Goal: Information Seeking & Learning: Learn about a topic

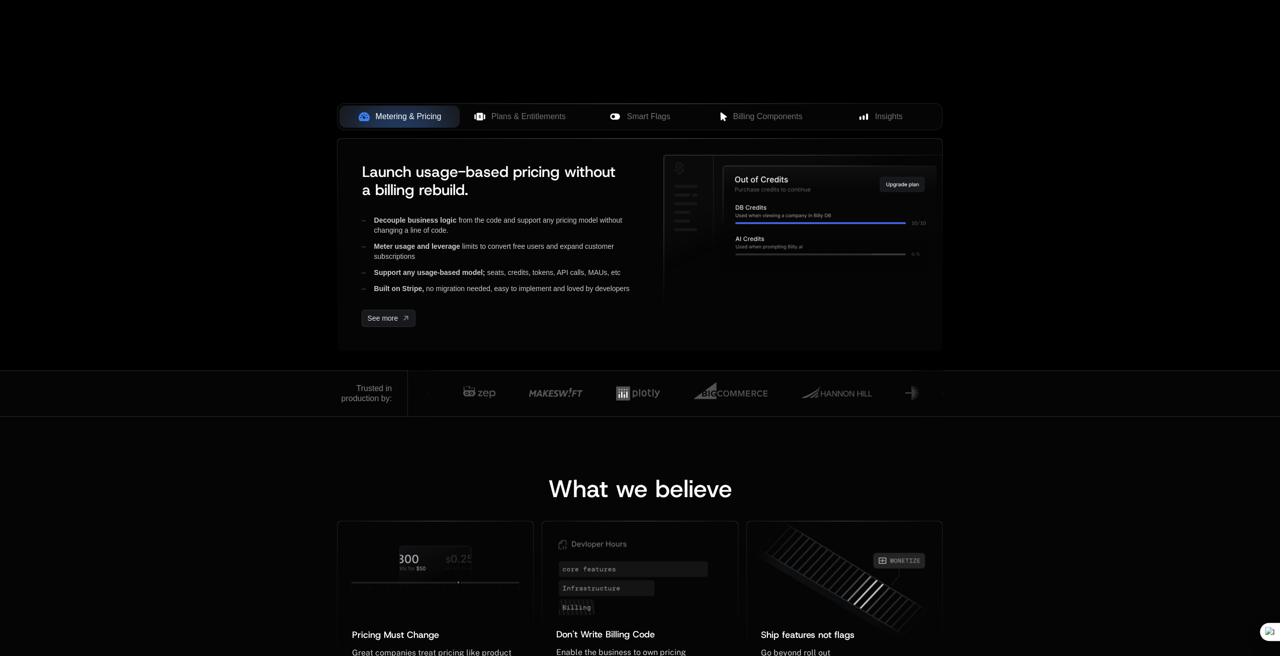
scroll to position [302, 0]
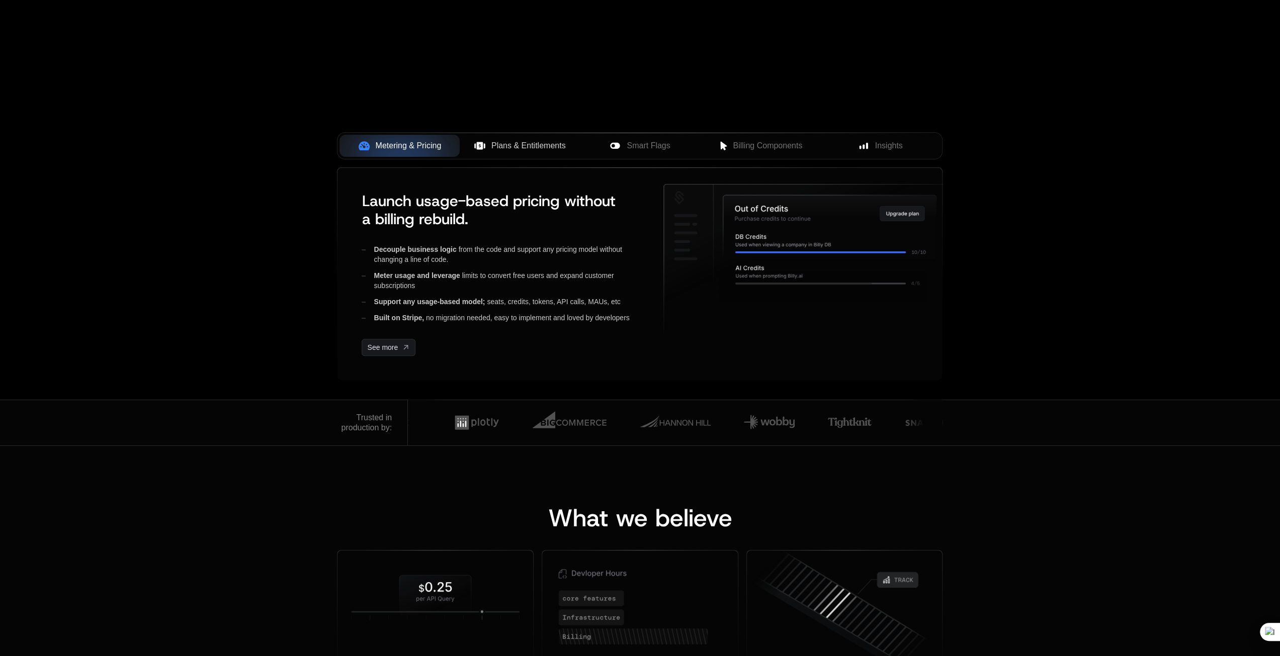
click at [518, 151] on button "Plans & Entitlements" at bounding box center [520, 146] width 120 height 22
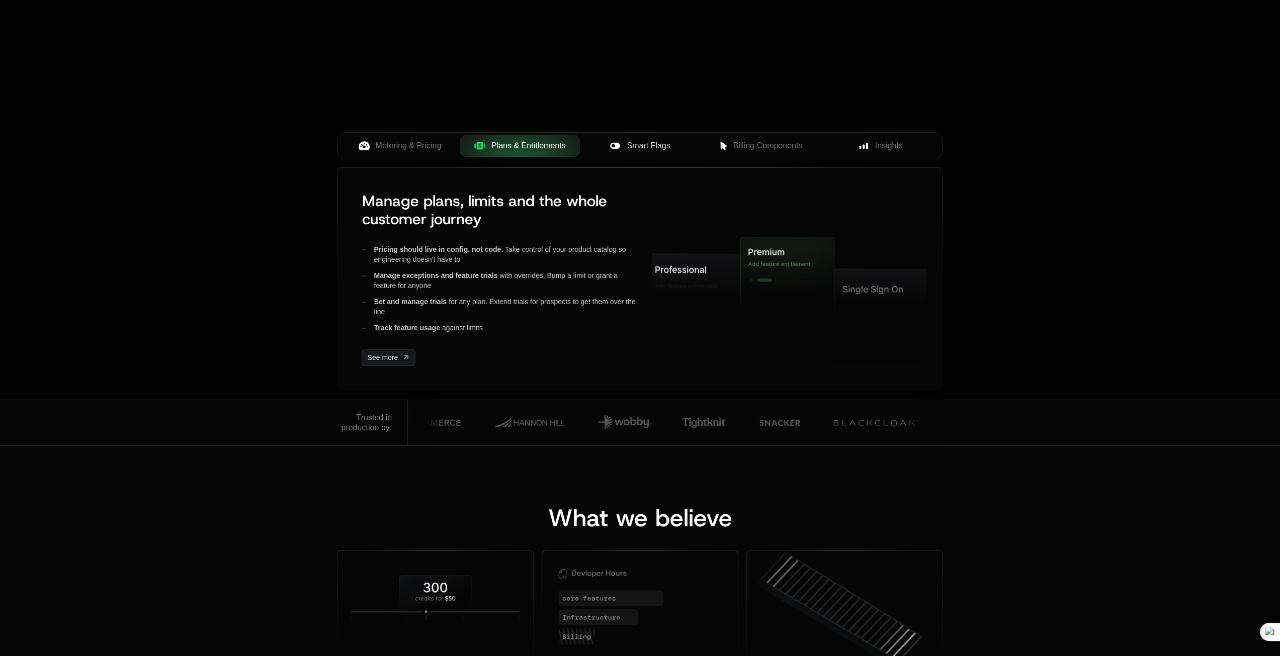
click at [632, 149] on span "Smart Flags" at bounding box center [648, 146] width 43 height 12
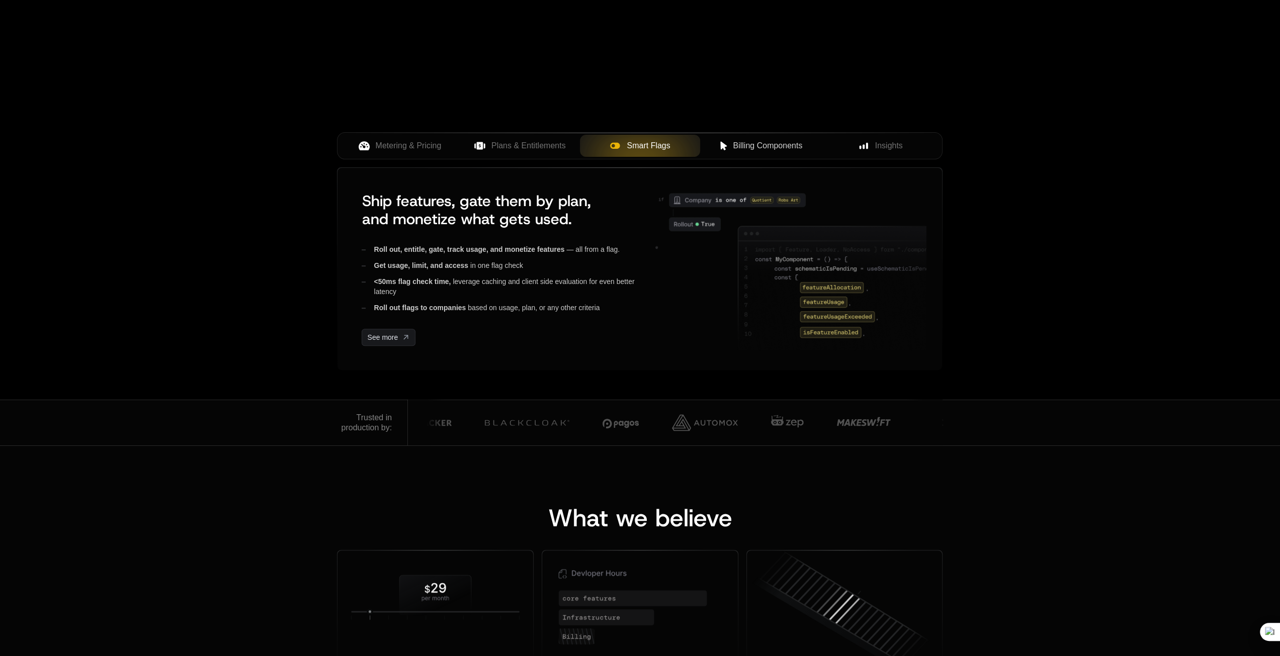
click at [757, 143] on span "Billing Components" at bounding box center [767, 146] width 69 height 12
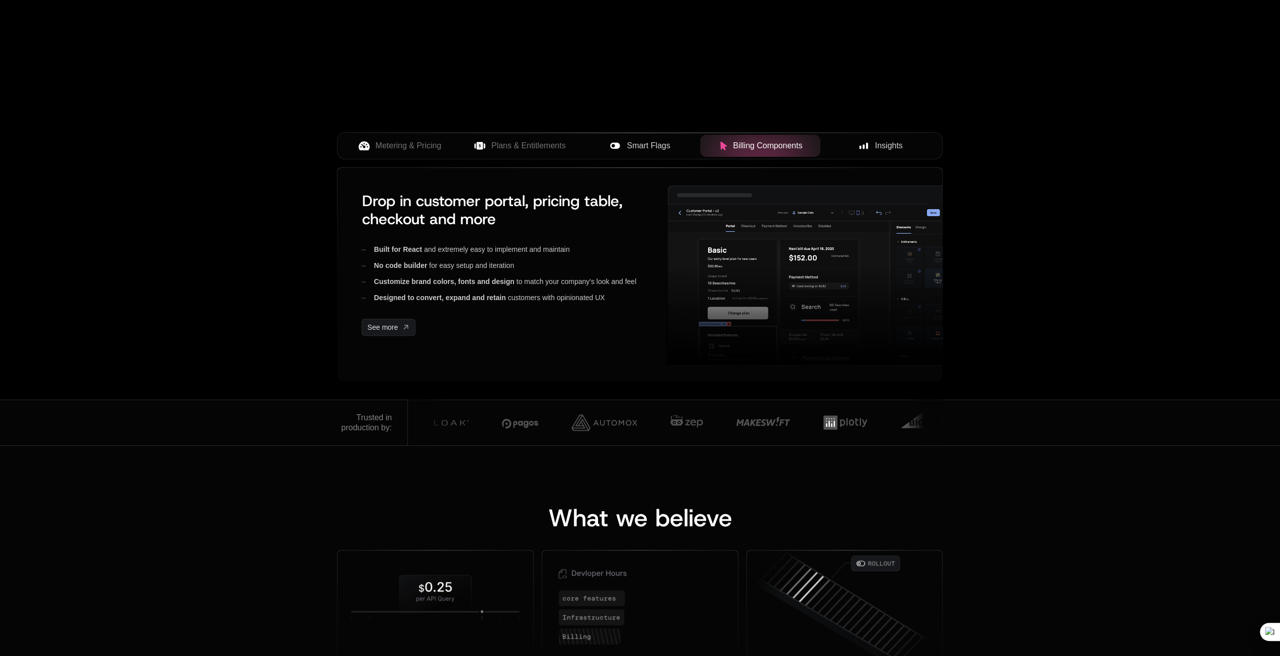
click at [874, 140] on div "Insights" at bounding box center [880, 146] width 104 height 12
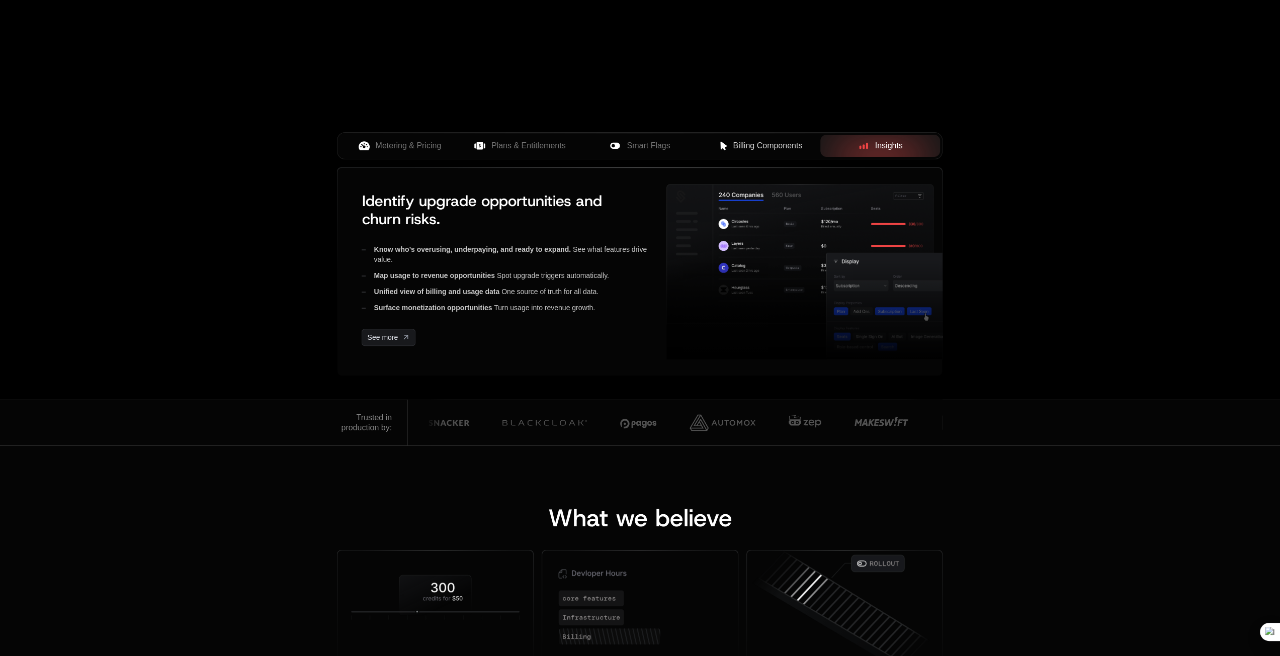
click at [780, 146] on span "Billing Components" at bounding box center [767, 146] width 69 height 12
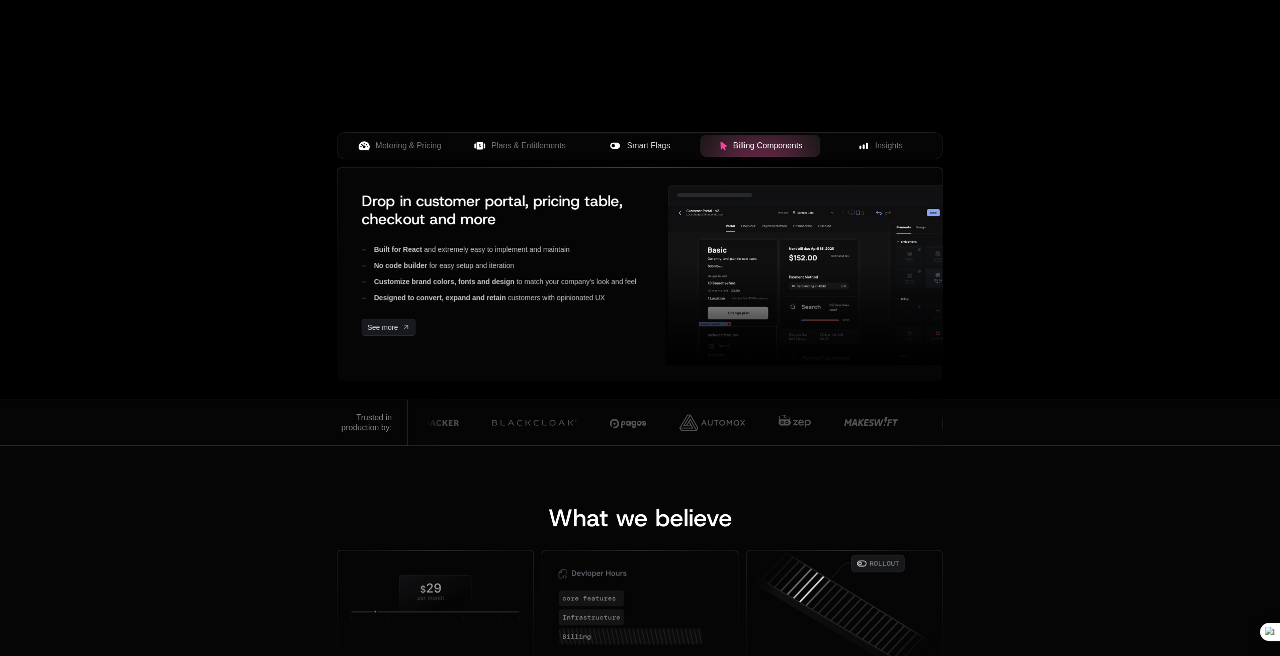
click at [661, 140] on span "Smart Flags" at bounding box center [648, 146] width 43 height 12
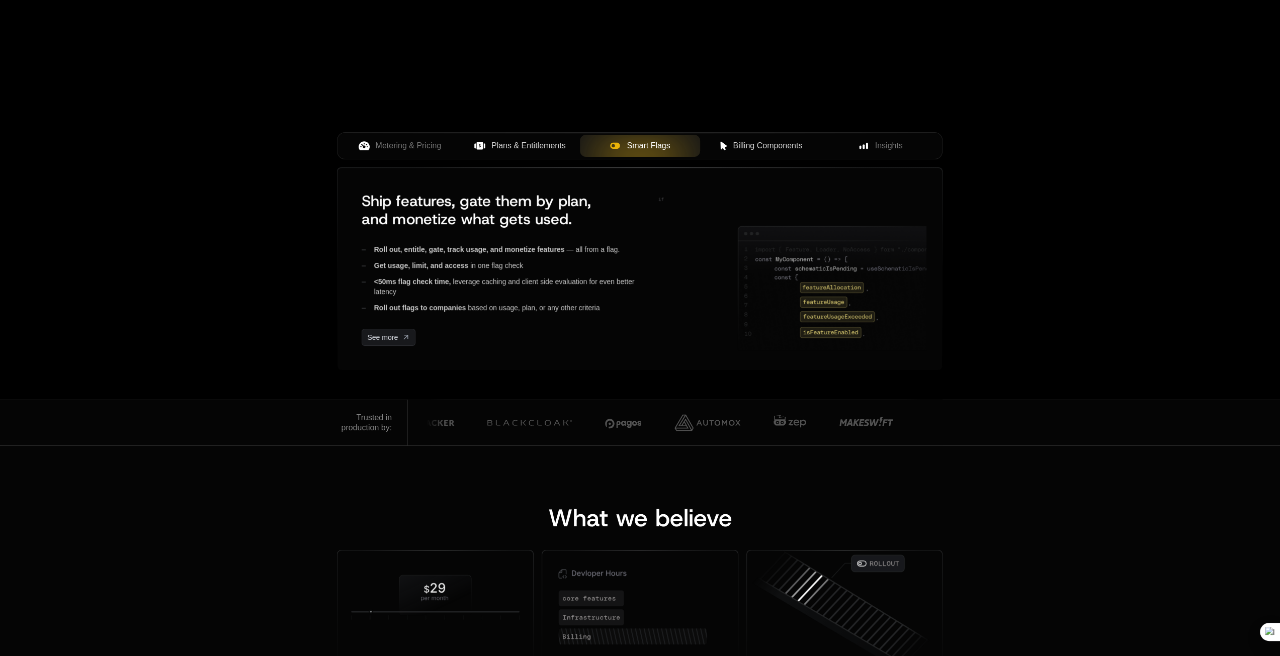
click at [573, 148] on button "Plans & Entitlements" at bounding box center [520, 146] width 120 height 22
click at [455, 146] on button "Metering & Pricing" at bounding box center [400, 146] width 120 height 22
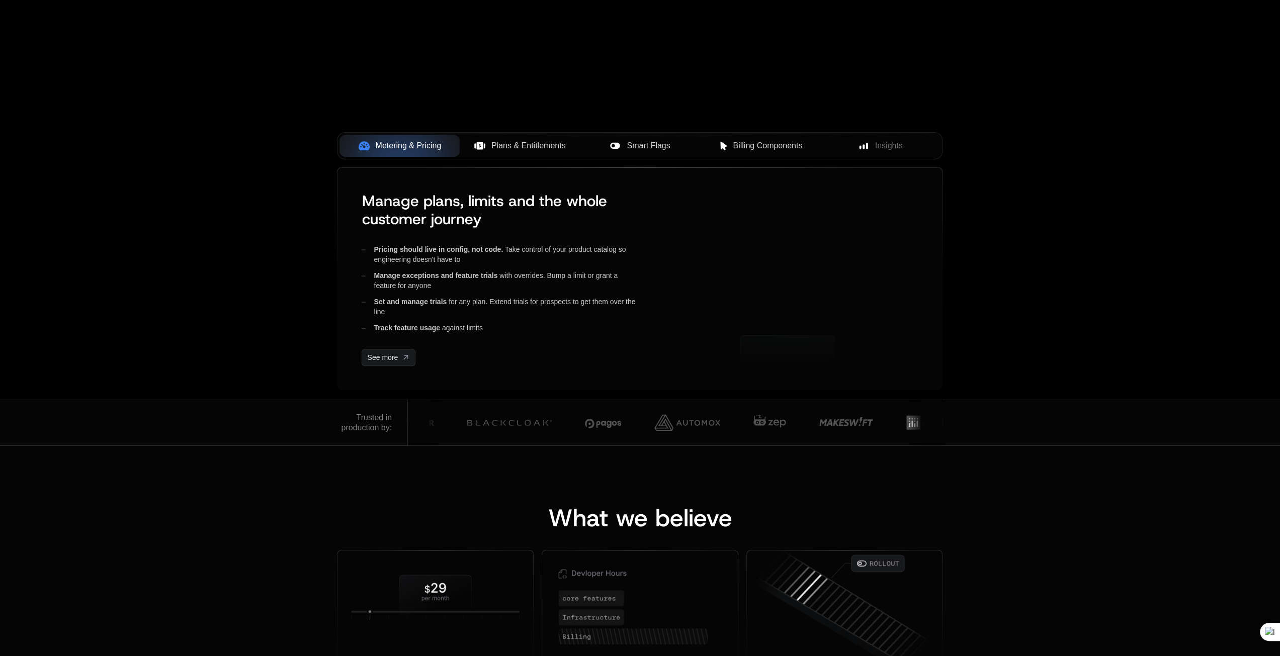
click at [493, 144] on div "Plans & Entitlements" at bounding box center [520, 146] width 104 height 12
click at [624, 150] on div "Smart Flags" at bounding box center [640, 146] width 104 height 12
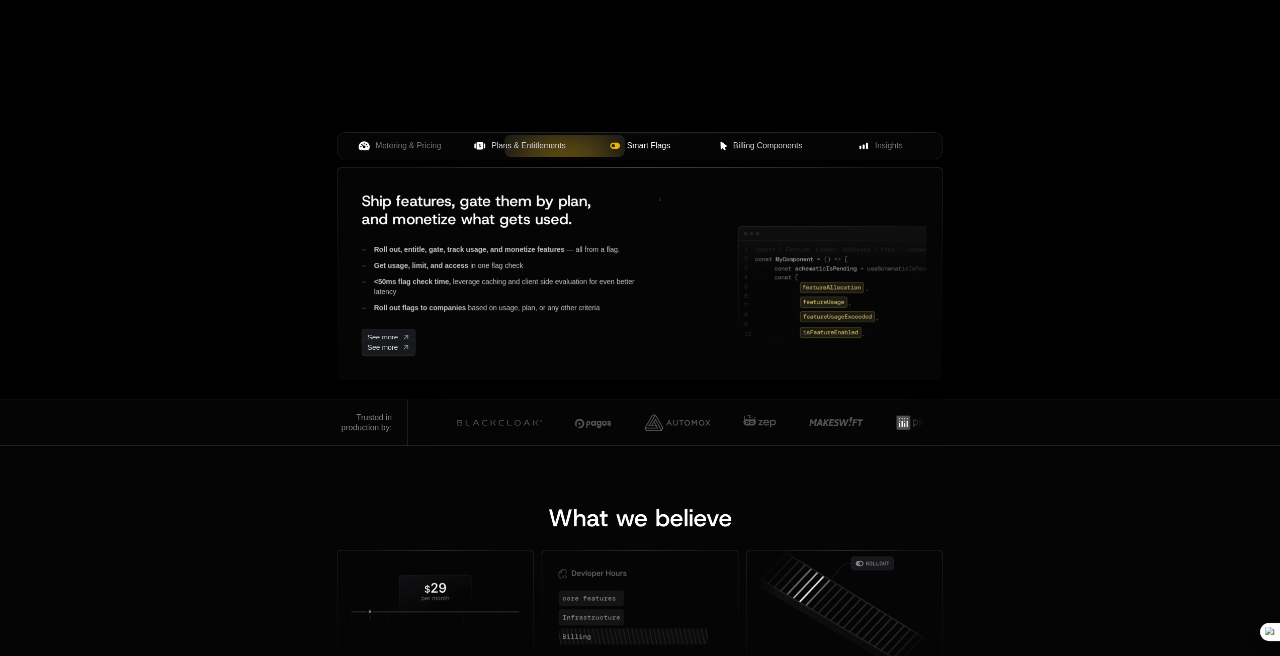
click at [736, 150] on span "Billing Components" at bounding box center [767, 146] width 69 height 12
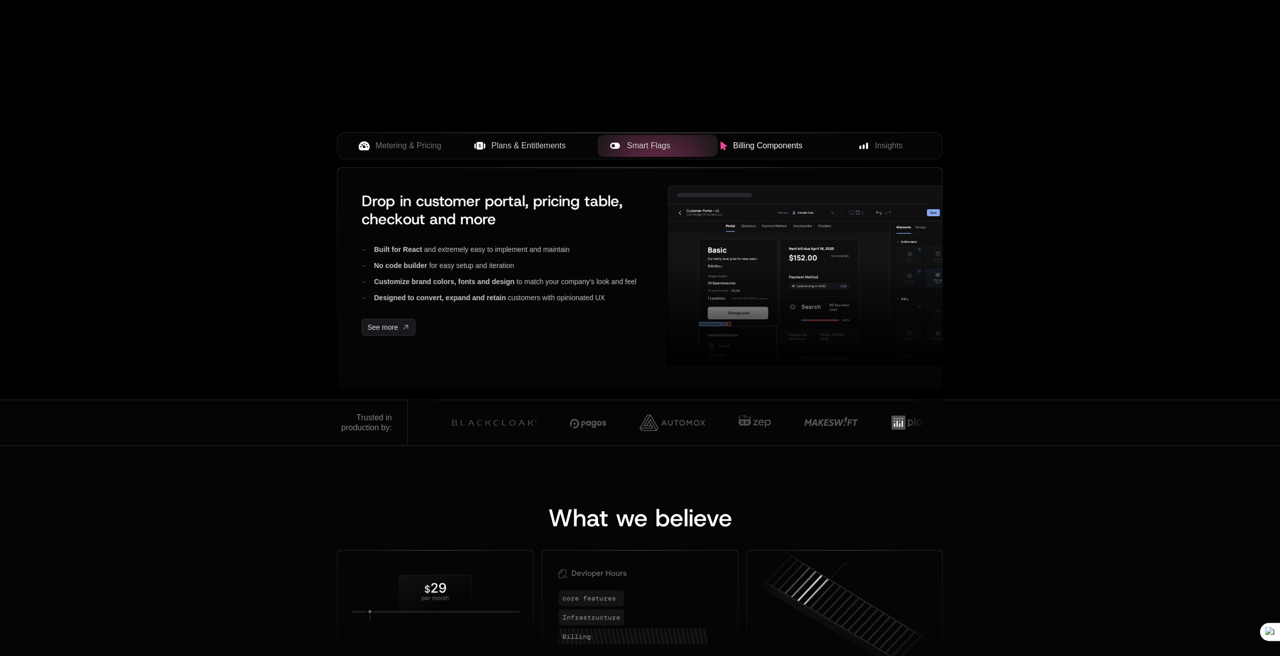
drag, startPoint x: 808, startPoint y: 146, endPoint x: 824, endPoint y: 145, distance: 16.6
click at [808, 146] on div "Billing Components" at bounding box center [760, 146] width 104 height 12
click at [832, 145] on div "Insights" at bounding box center [880, 146] width 104 height 12
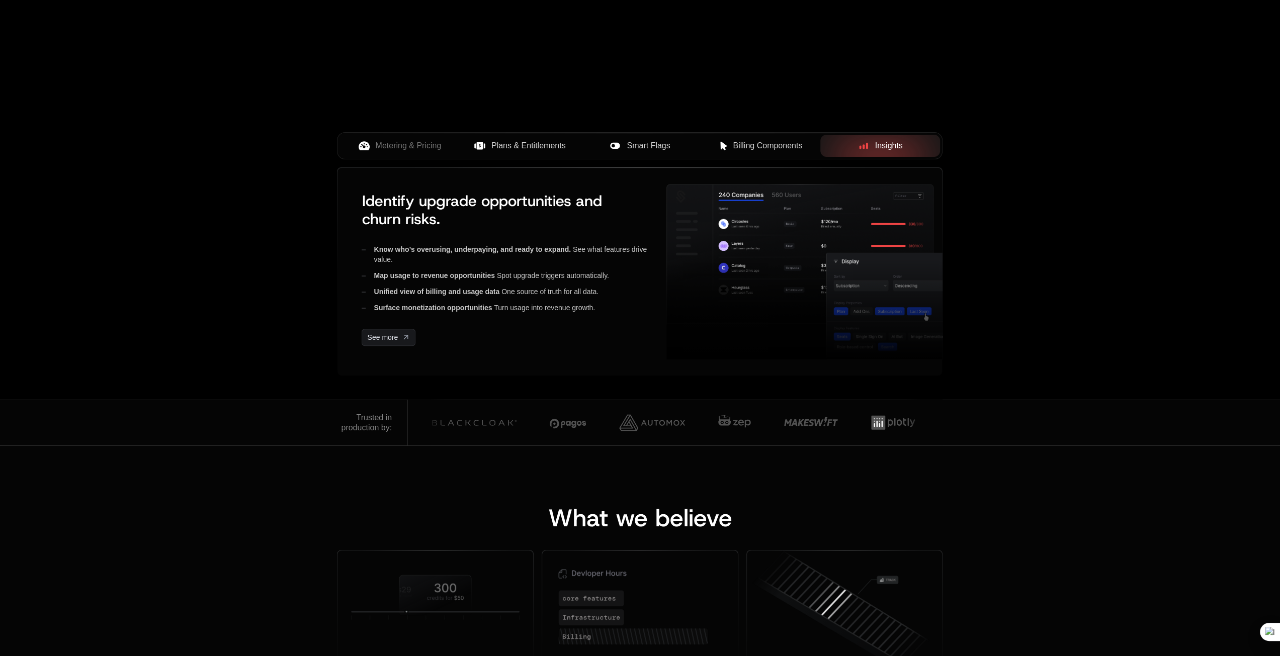
drag, startPoint x: 724, startPoint y: 146, endPoint x: 695, endPoint y: 146, distance: 29.2
click at [714, 146] on div "Billing Components" at bounding box center [760, 146] width 104 height 12
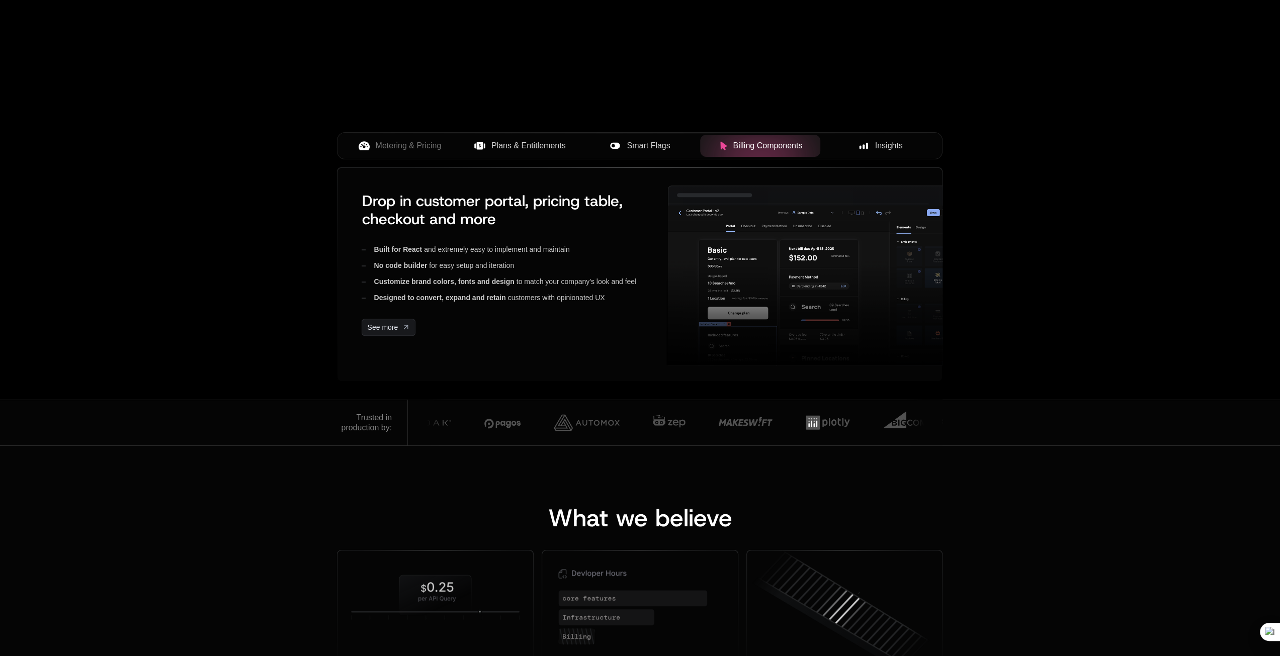
click at [659, 141] on span "Smart Flags" at bounding box center [648, 146] width 43 height 12
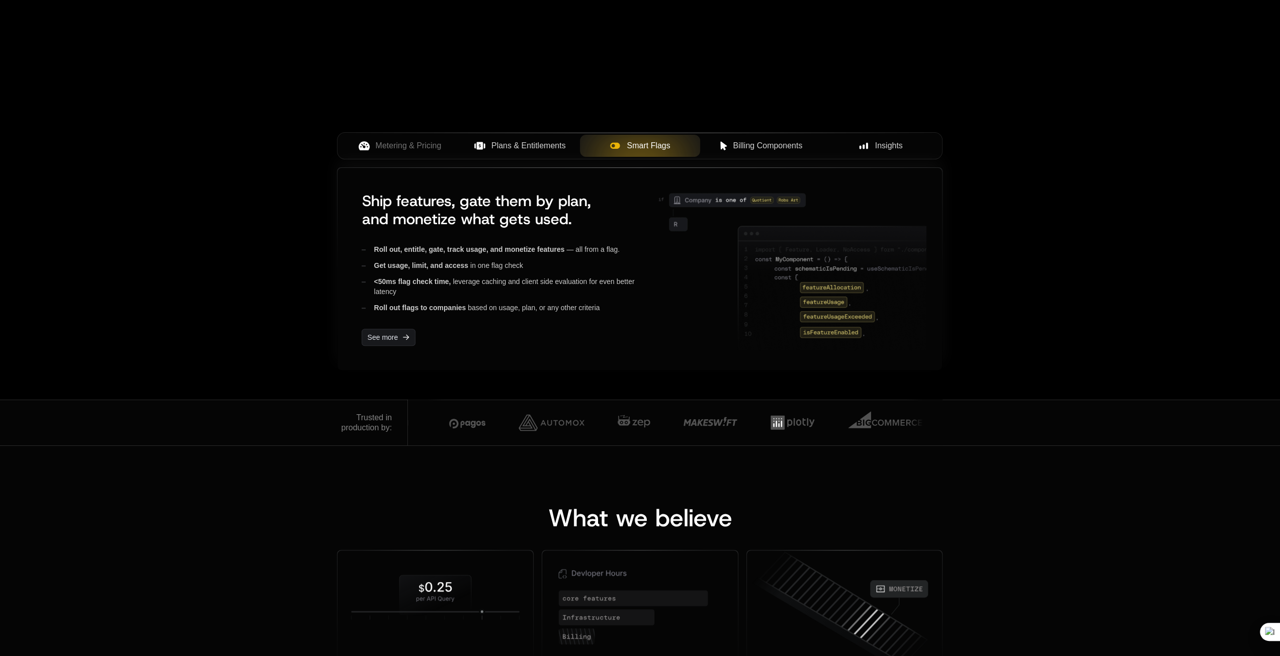
drag, startPoint x: 767, startPoint y: 210, endPoint x: 776, endPoint y: 204, distance: 10.9
click at [773, 210] on icon at bounding box center [740, 224] width 192 height 86
drag, startPoint x: 773, startPoint y: 201, endPoint x: 739, endPoint y: 192, distance: 34.8
click at [821, 222] on icon at bounding box center [740, 224] width 192 height 86
drag, startPoint x: 739, startPoint y: 192, endPoint x: 784, endPoint y: 200, distance: 45.4
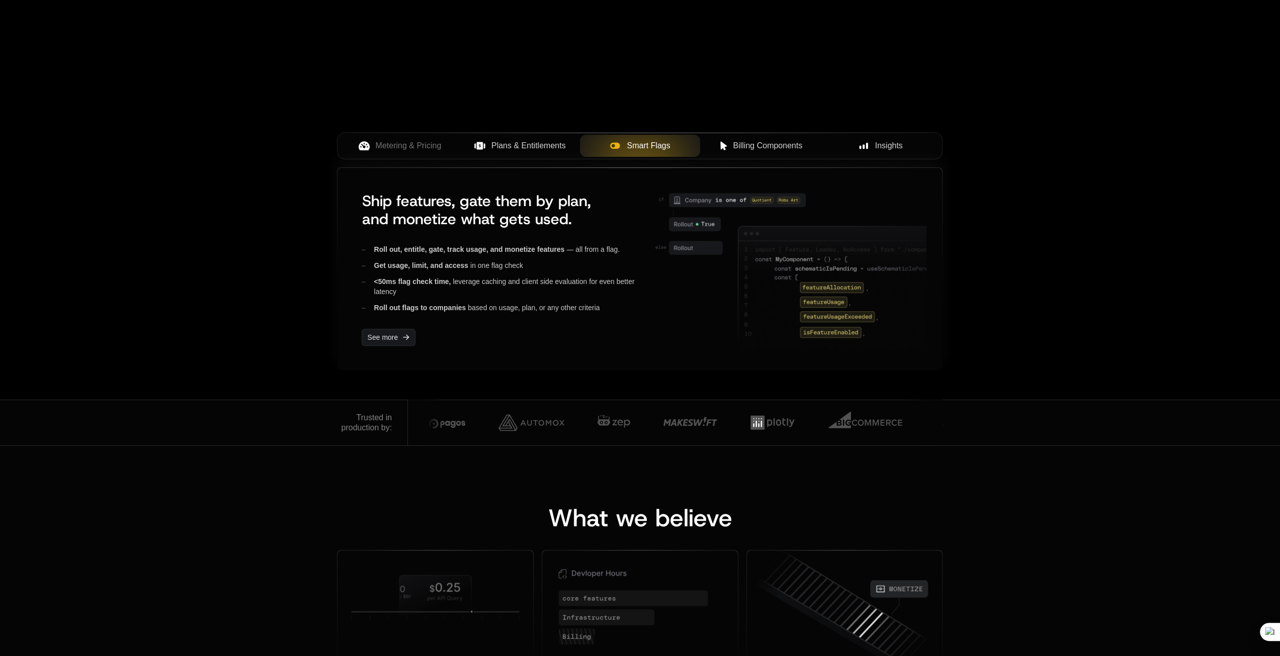
click at [807, 206] on icon at bounding box center [740, 224] width 192 height 86
drag, startPoint x: 783, startPoint y: 199, endPoint x: 659, endPoint y: 199, distance: 124.2
click at [658, 199] on icon at bounding box center [740, 224] width 192 height 86
drag, startPoint x: 681, startPoint y: 210, endPoint x: 714, endPoint y: 290, distance: 87.1
click at [705, 283] on div at bounding box center [789, 269] width 274 height 170
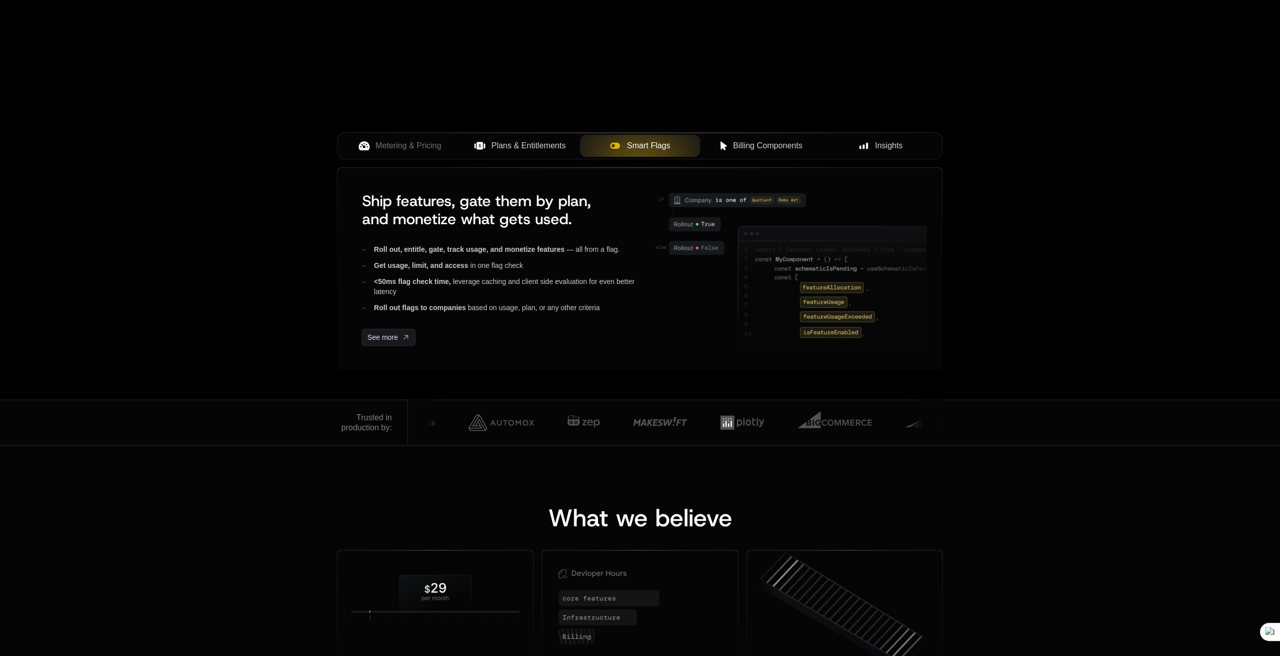
click at [559, 135] on button "Plans & Entitlements" at bounding box center [520, 146] width 120 height 22
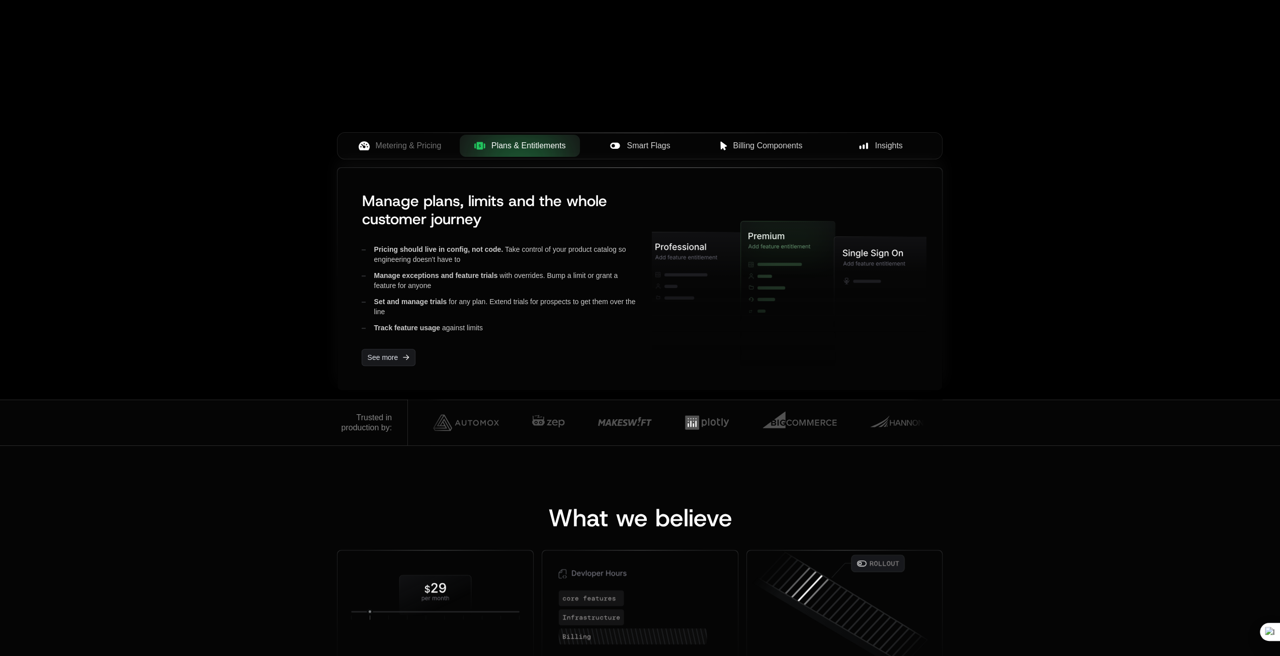
drag, startPoint x: 793, startPoint y: 276, endPoint x: 911, endPoint y: 308, distance: 122.5
click at [912, 308] on g at bounding box center [788, 290] width 469 height 200
drag, startPoint x: 773, startPoint y: 242, endPoint x: 810, endPoint y: 307, distance: 75.2
click at [811, 308] on icon at bounding box center [786, 287] width 88 height 136
drag, startPoint x: 780, startPoint y: 252, endPoint x: 639, endPoint y: 261, distance: 141.1
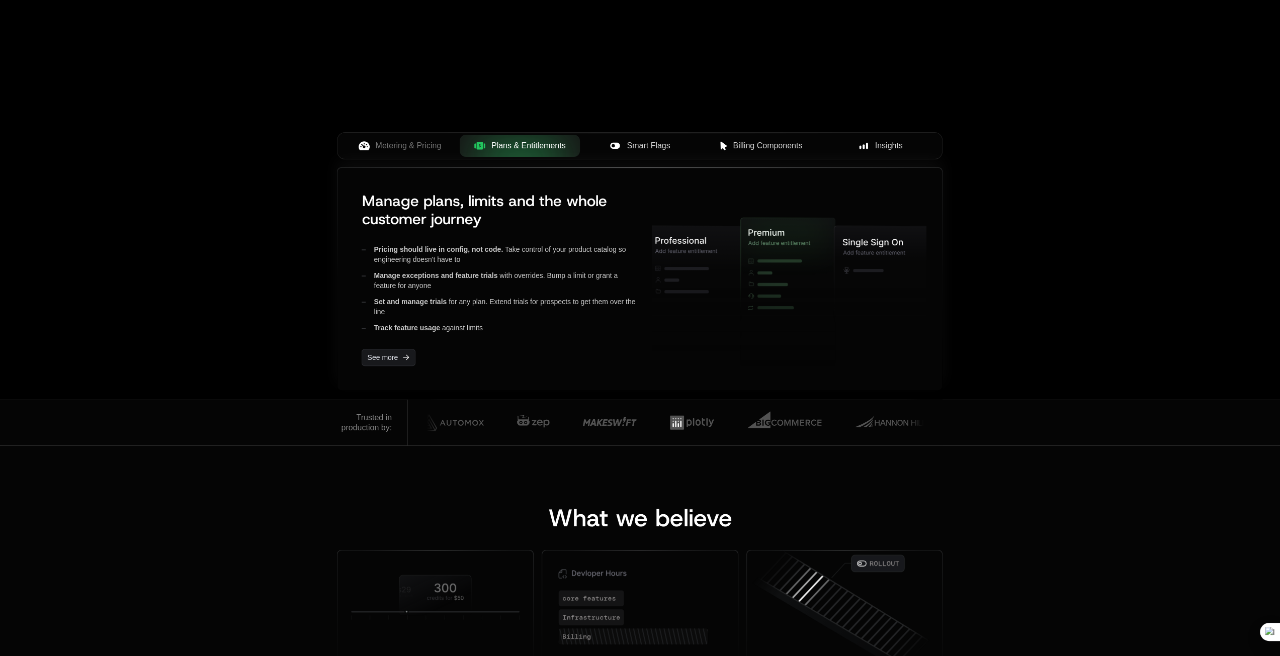
click at [757, 335] on icon at bounding box center [786, 286] width 88 height 136
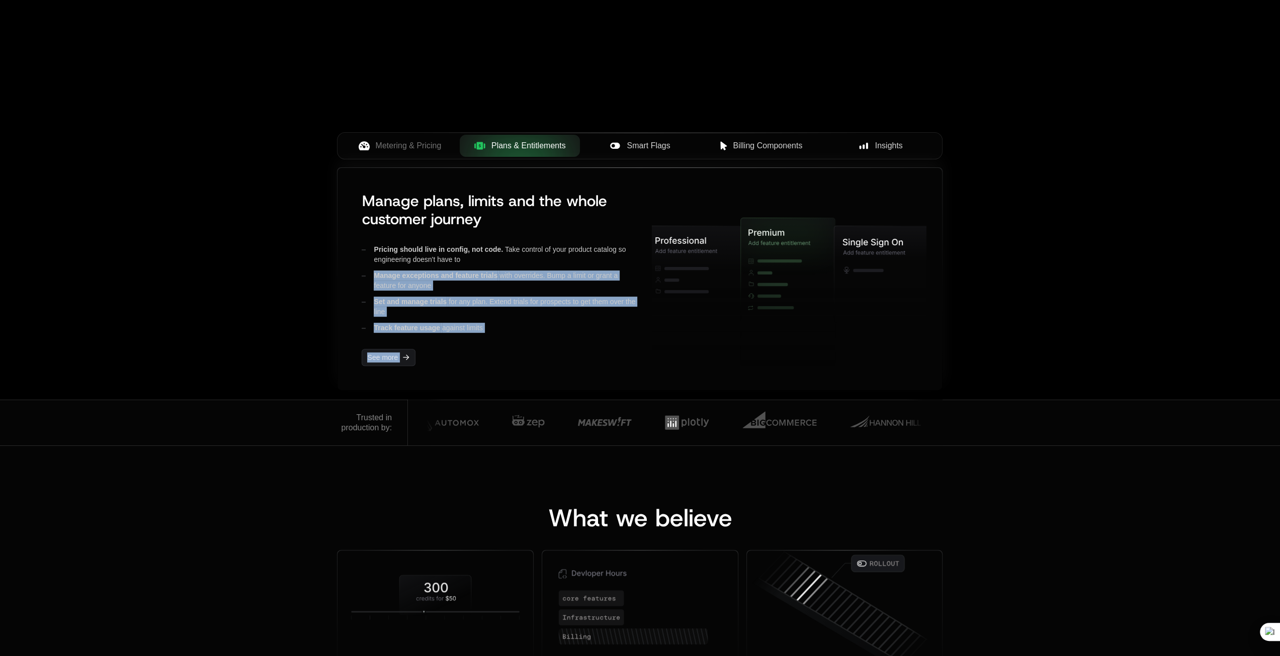
drag, startPoint x: 639, startPoint y: 261, endPoint x: 742, endPoint y: 296, distance: 109.0
click at [728, 337] on div "Manage plans, limits and the whole customer journey Pricing should live in conf…" at bounding box center [640, 279] width 572 height 190
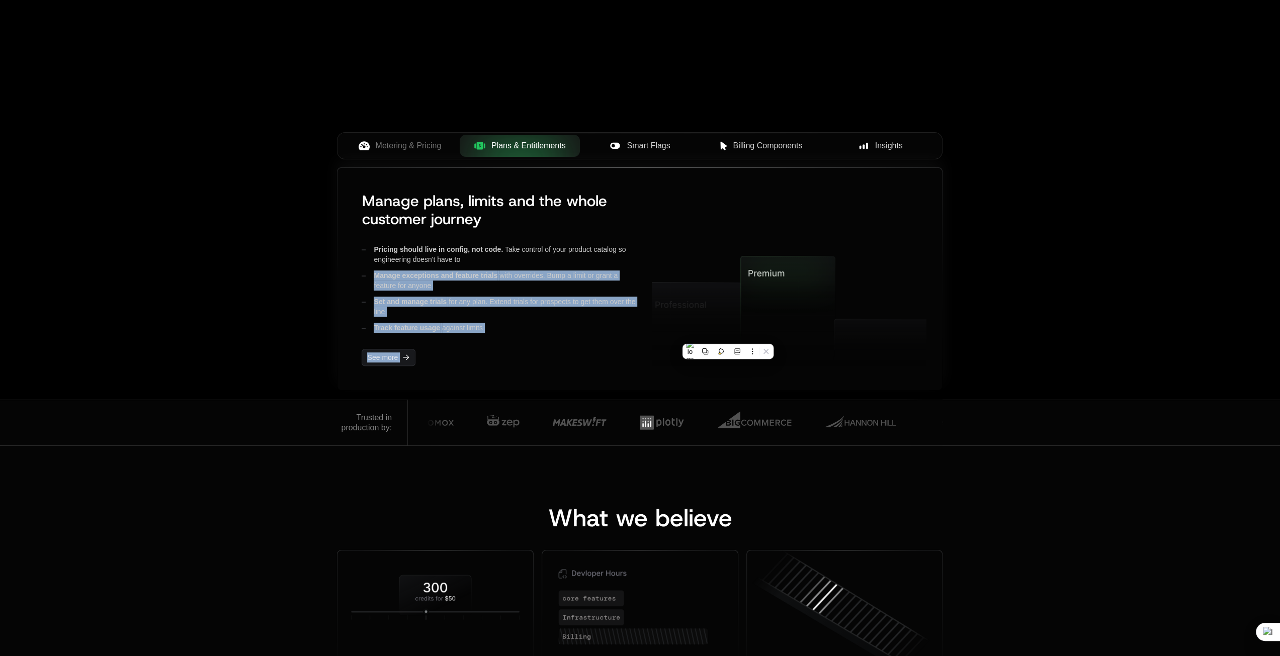
click at [891, 349] on icon at bounding box center [881, 367] width 95 height 97
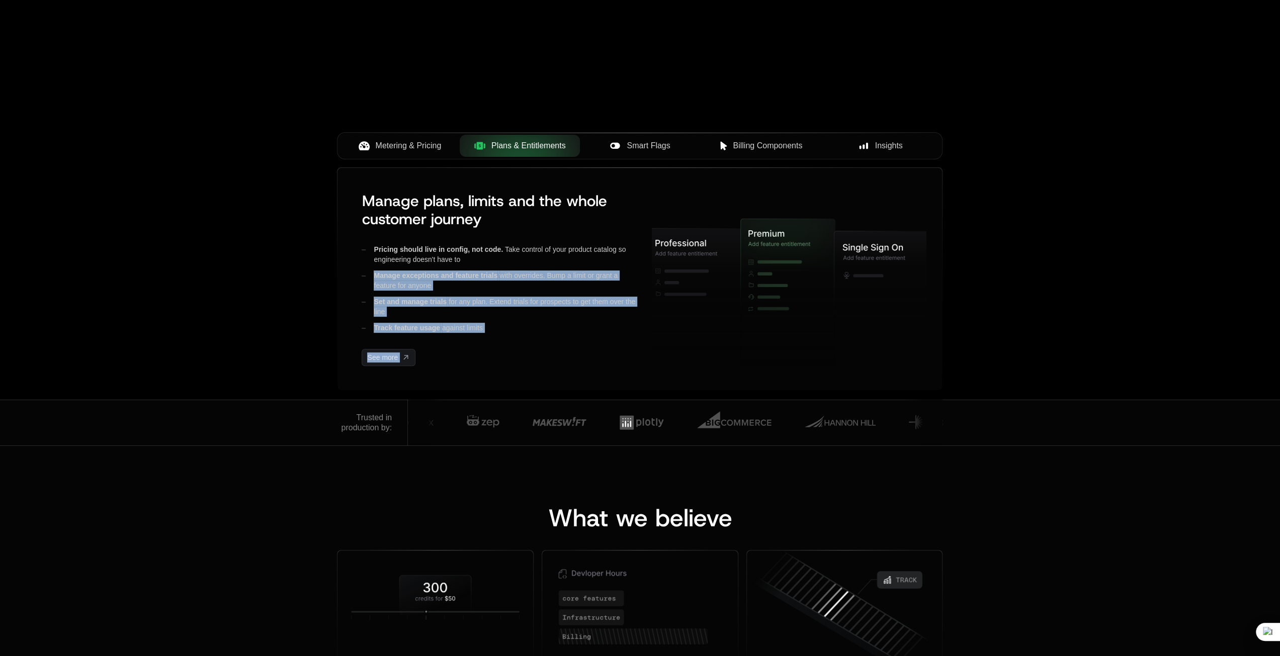
click at [408, 144] on span "Metering & Pricing" at bounding box center [409, 146] width 66 height 12
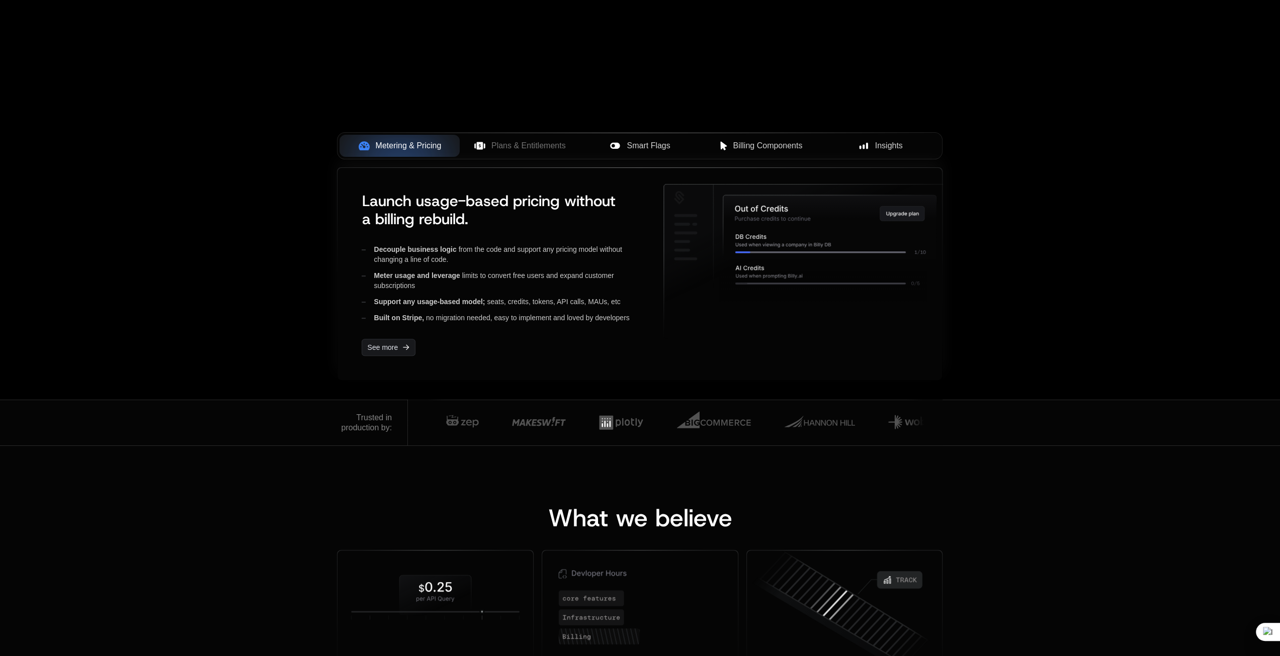
drag, startPoint x: 894, startPoint y: 315, endPoint x: 846, endPoint y: 253, distance: 78.5
click at [911, 167] on div "Launch usage-based pricing without a billing rebuild. Decouple business logic f…" at bounding box center [640, 167] width 606 height 0
drag, startPoint x: 865, startPoint y: 211, endPoint x: 897, endPoint y: 220, distance: 33.3
click at [890, 221] on icon at bounding box center [829, 227] width 213 height 64
drag, startPoint x: 897, startPoint y: 220, endPoint x: 897, endPoint y: 214, distance: 5.5
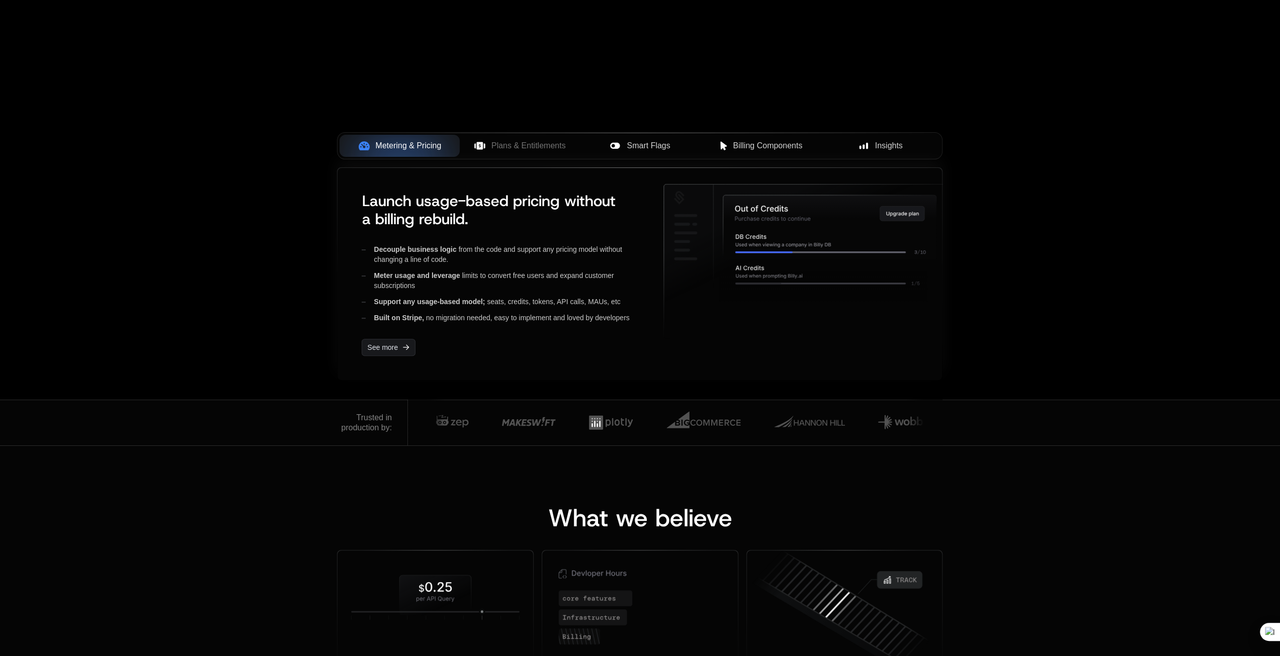
click at [899, 217] on icon at bounding box center [902, 213] width 45 height 15
drag, startPoint x: 895, startPoint y: 214, endPoint x: 807, endPoint y: 325, distance: 141.4
click at [800, 320] on icon at bounding box center [806, 262] width 285 height 154
drag, startPoint x: 818, startPoint y: 277, endPoint x: 714, endPoint y: 278, distance: 103.6
click at [807, 277] on icon at bounding box center [823, 282] width 207 height 38
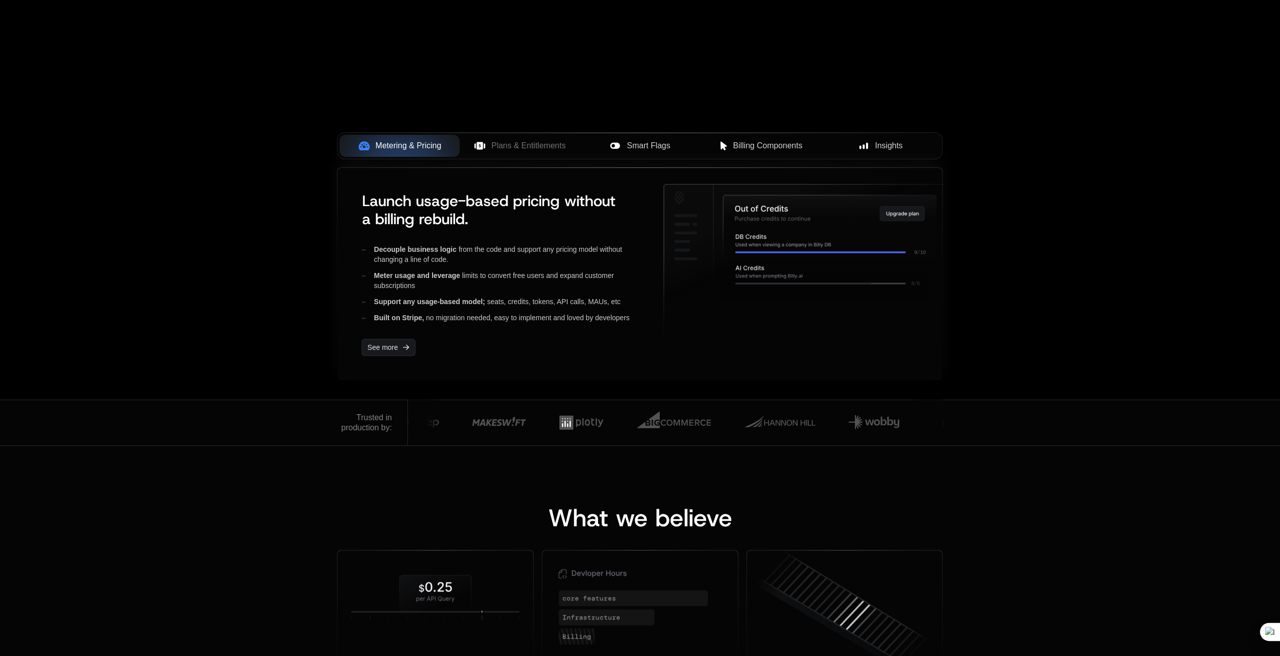
drag, startPoint x: 714, startPoint y: 278, endPoint x: 923, endPoint y: 365, distance: 226.2
click at [808, 365] on div "Launch usage-based pricing without a billing rebuild. Decouple business logic f…" at bounding box center [640, 274] width 605 height 212
click at [805, 271] on g at bounding box center [806, 262] width 285 height 154
drag, startPoint x: 910, startPoint y: 281, endPoint x: 835, endPoint y: 262, distance: 77.0
click at [884, 273] on icon at bounding box center [823, 282] width 207 height 38
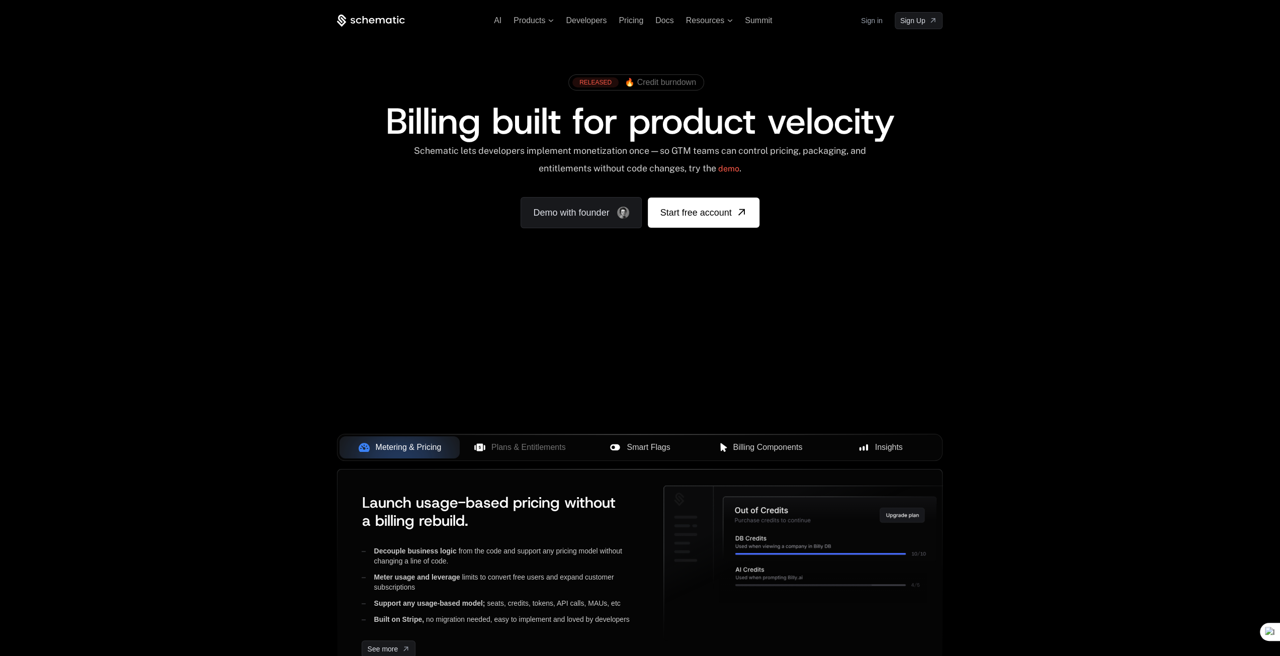
click at [365, 22] on icon at bounding box center [371, 21] width 68 height 13
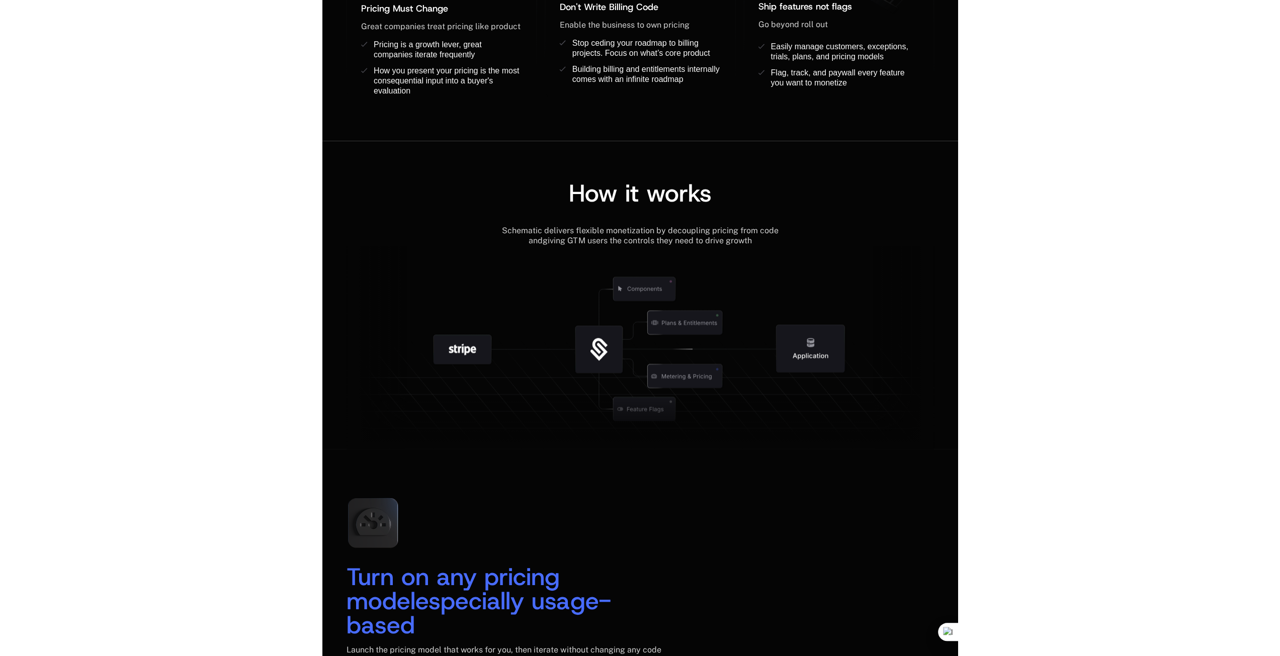
scroll to position [956, 0]
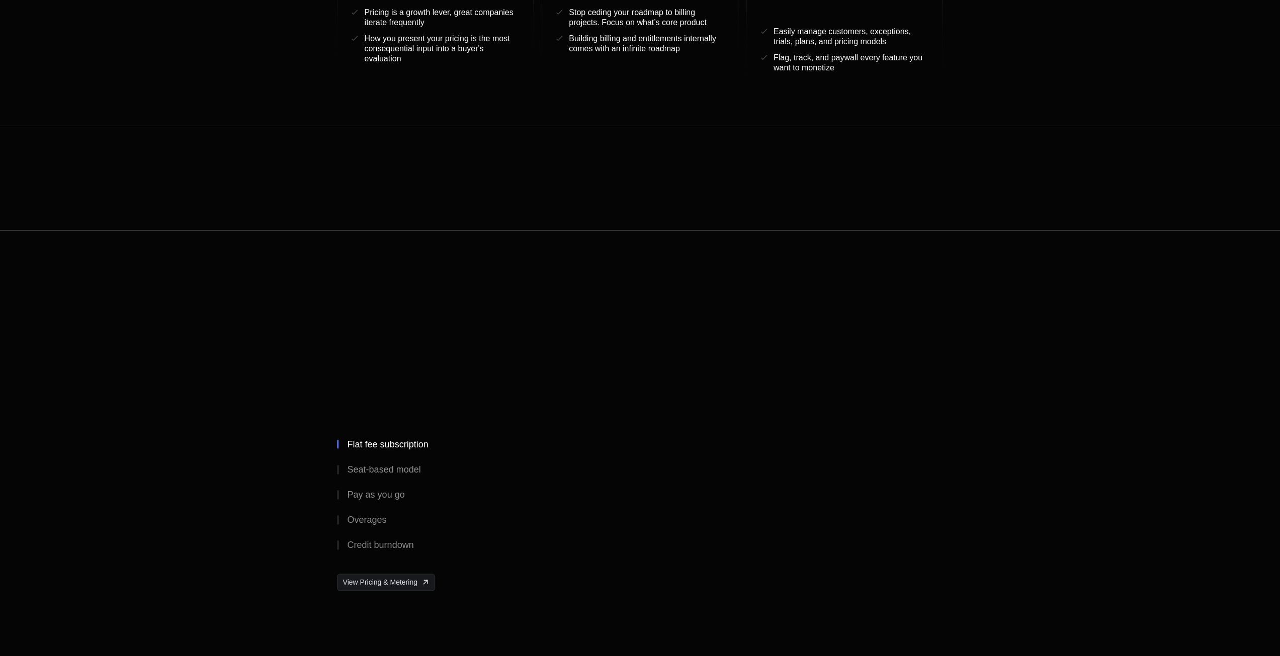
scroll to position [973, 0]
